Goal: Navigation & Orientation: Find specific page/section

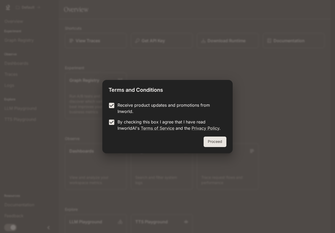
click at [221, 138] on button "Proceed" at bounding box center [215, 141] width 23 height 10
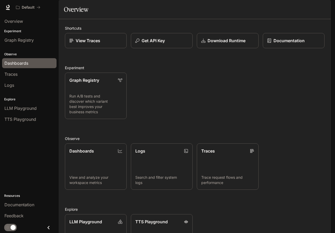
click at [19, 64] on span "Dashboards" at bounding box center [16, 63] width 24 height 6
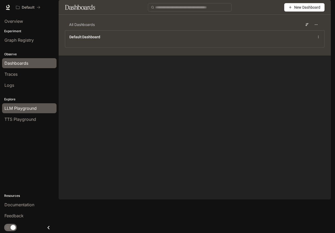
click at [47, 108] on div "LLM Playground" at bounding box center [29, 108] width 50 height 6
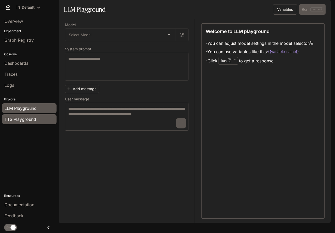
click at [46, 120] on div "TTS Playground" at bounding box center [29, 119] width 50 height 6
